Goal: Task Accomplishment & Management: Use online tool/utility

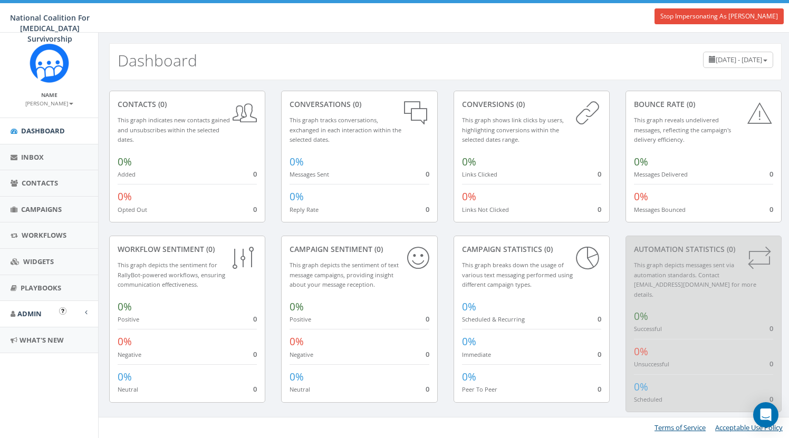
click at [39, 309] on span "Admin" at bounding box center [29, 313] width 24 height 9
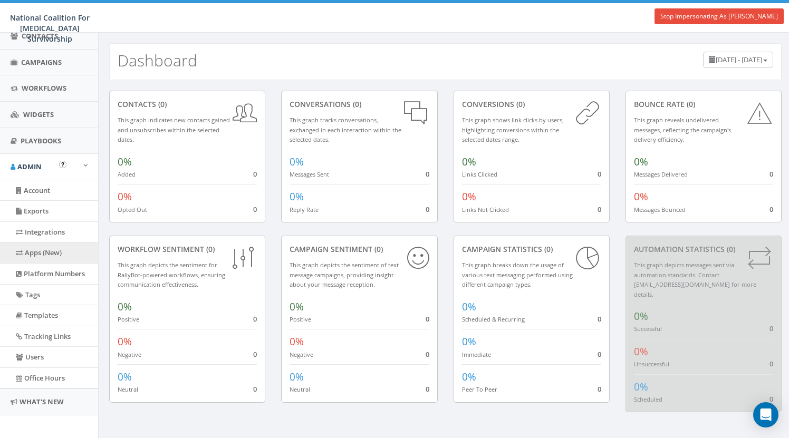
scroll to position [147, 0]
click at [48, 252] on link "Apps (New)" at bounding box center [49, 253] width 98 height 21
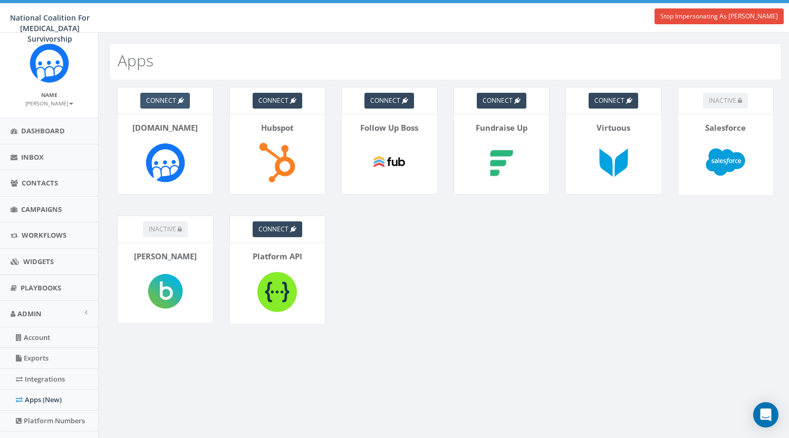
click at [174, 103] on span "connect" at bounding box center [161, 100] width 30 height 9
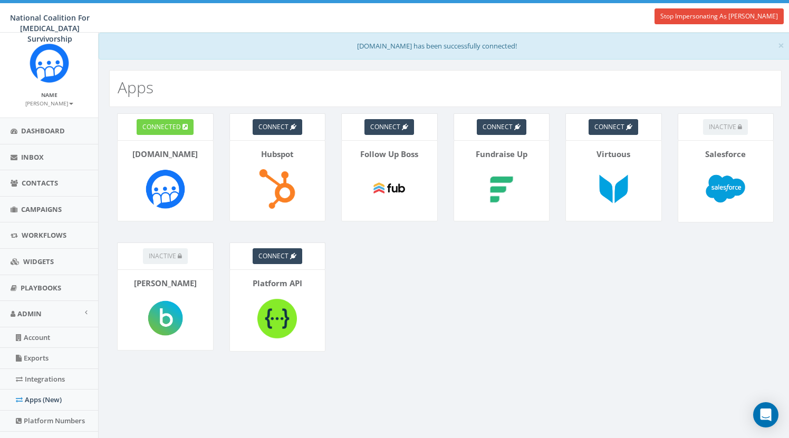
click at [175, 123] on span "connected" at bounding box center [161, 126] width 39 height 9
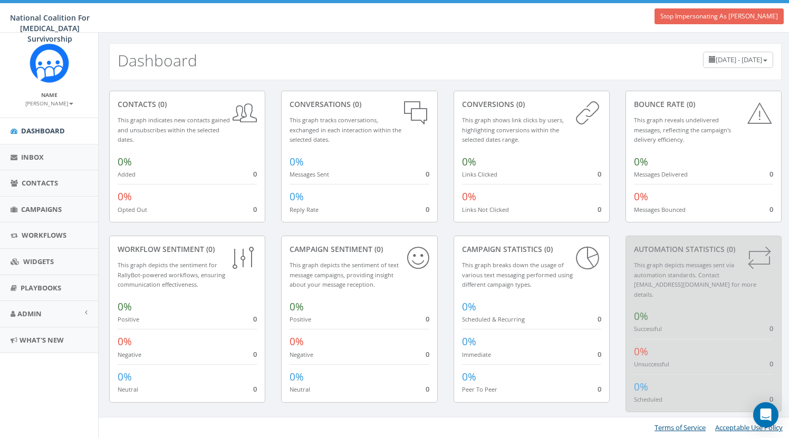
click at [681, 21] on link "Stop Impersonating As [PERSON_NAME]" at bounding box center [719, 16] width 129 height 16
